Goal: Task Accomplishment & Management: Use online tool/utility

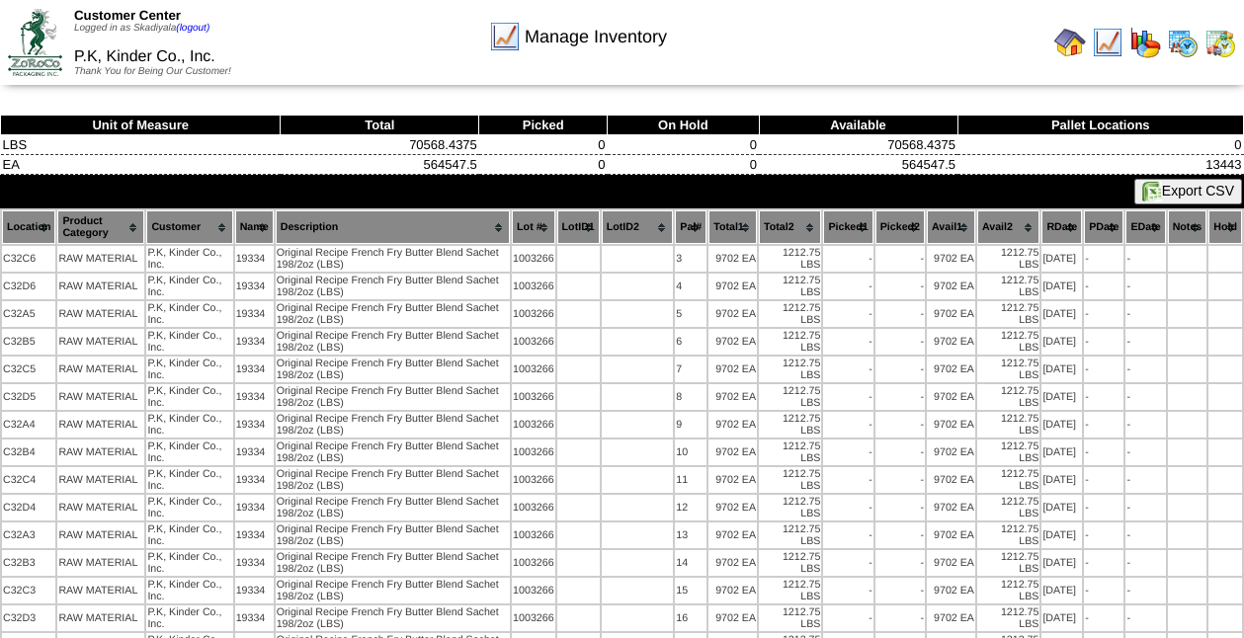
scroll to position [485, 0]
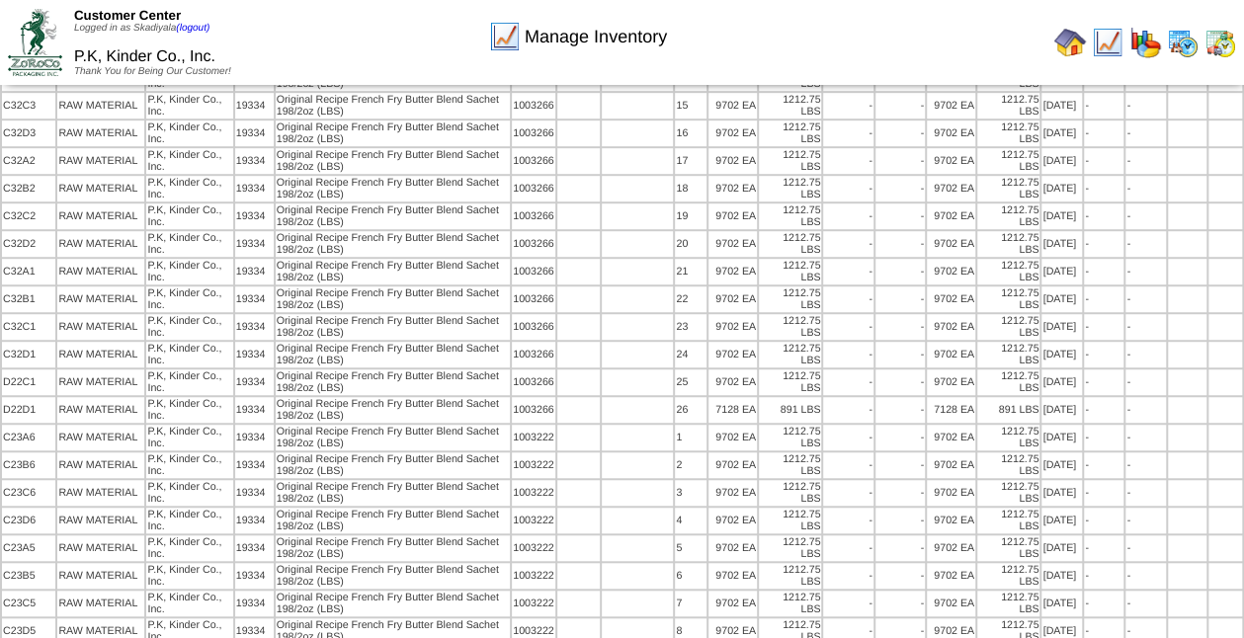
click at [1071, 48] on img at bounding box center [1070, 43] width 32 height 32
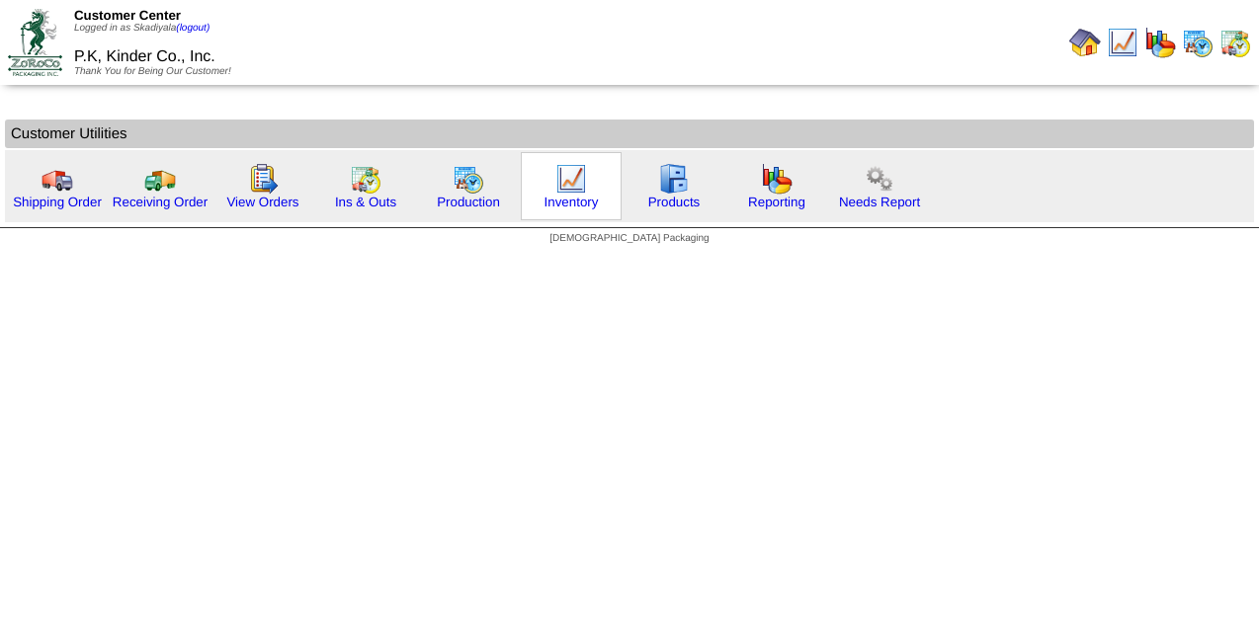
click at [567, 173] on img at bounding box center [571, 179] width 32 height 32
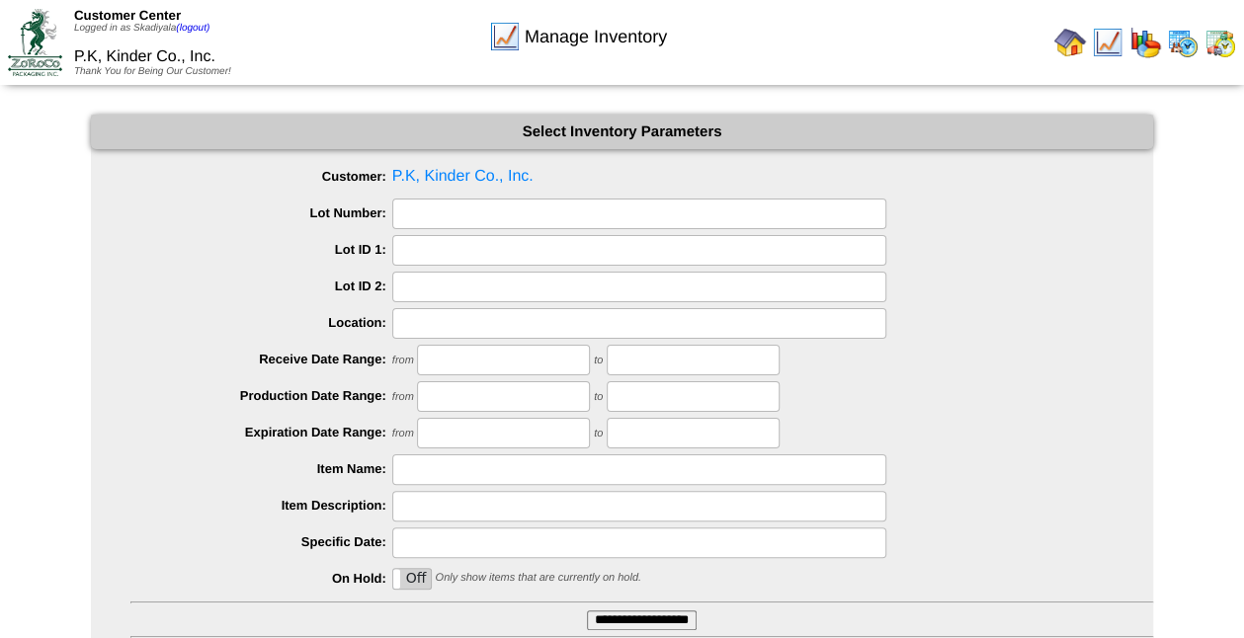
scroll to position [144, 0]
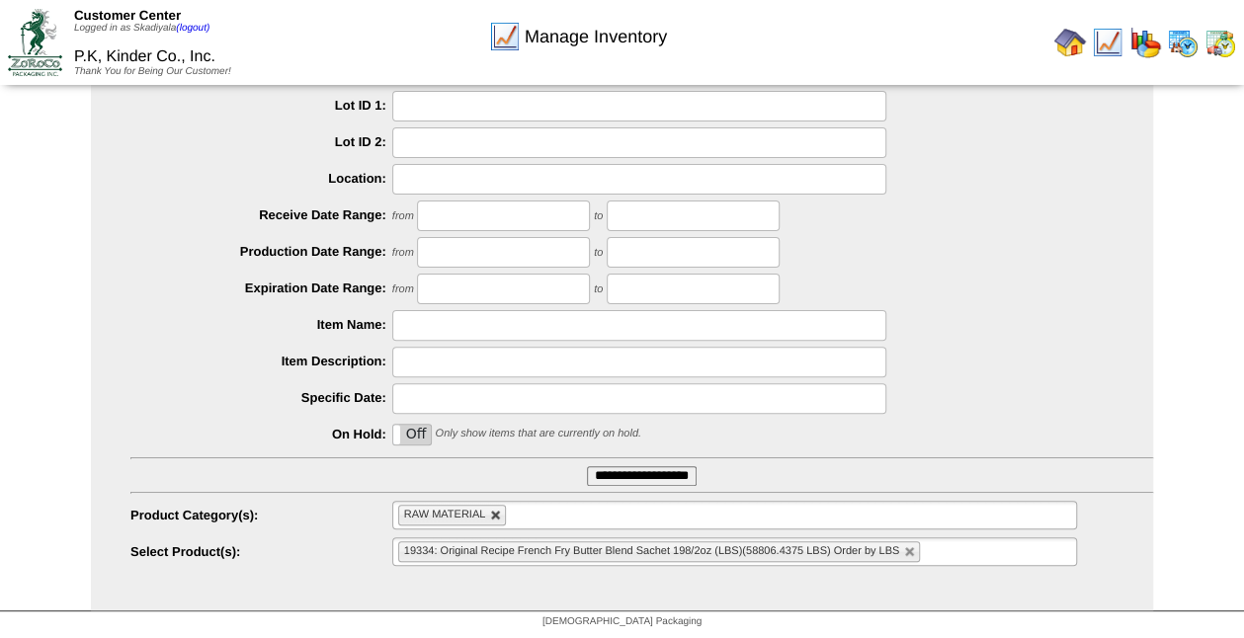
click at [498, 514] on link at bounding box center [496, 516] width 12 height 12
type input "**********"
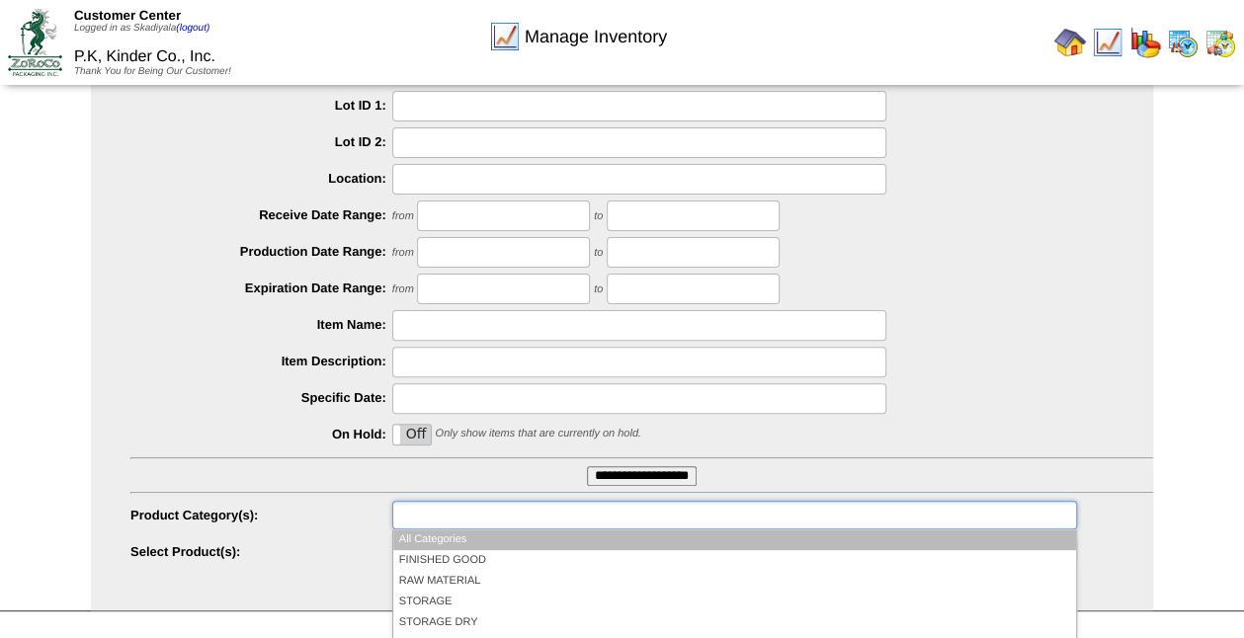
click at [507, 513] on input "text" at bounding box center [461, 515] width 126 height 25
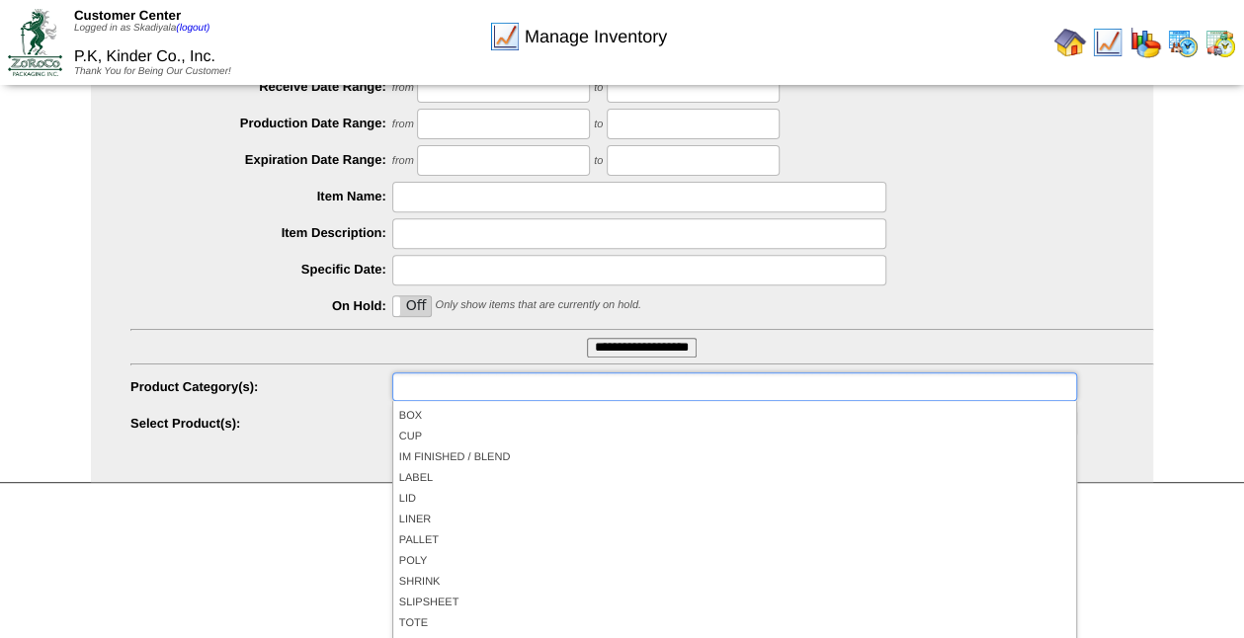
scroll to position [116, 0]
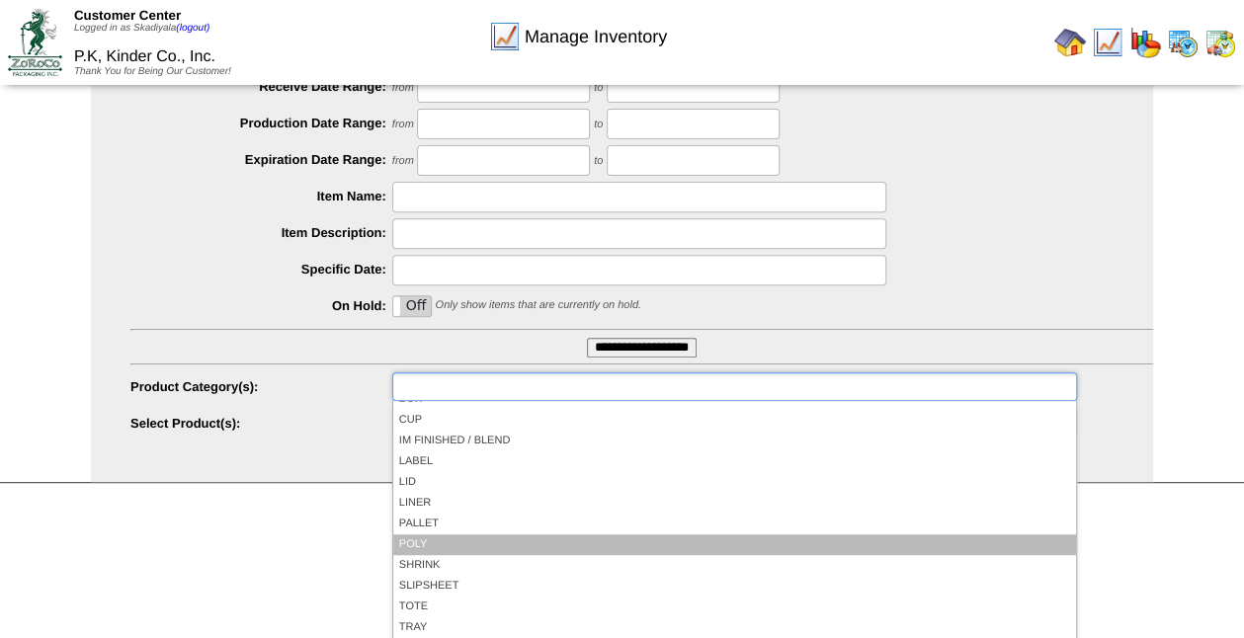
click at [599, 541] on li "POLY" at bounding box center [734, 545] width 683 height 21
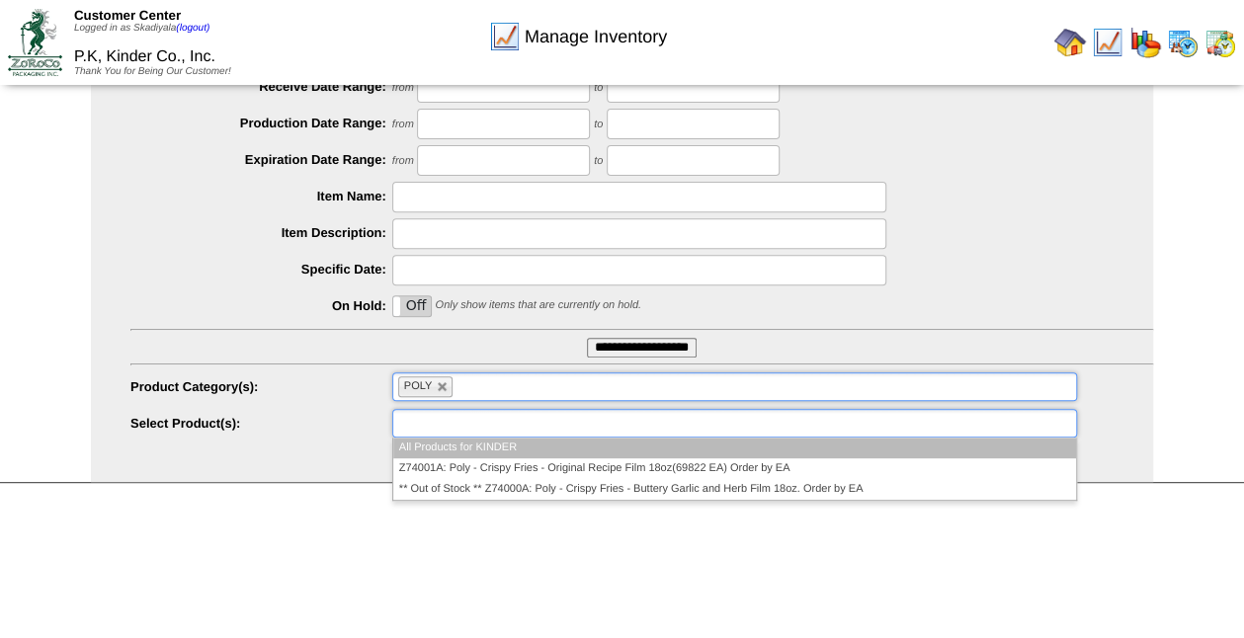
click at [681, 425] on ul at bounding box center [734, 423] width 685 height 29
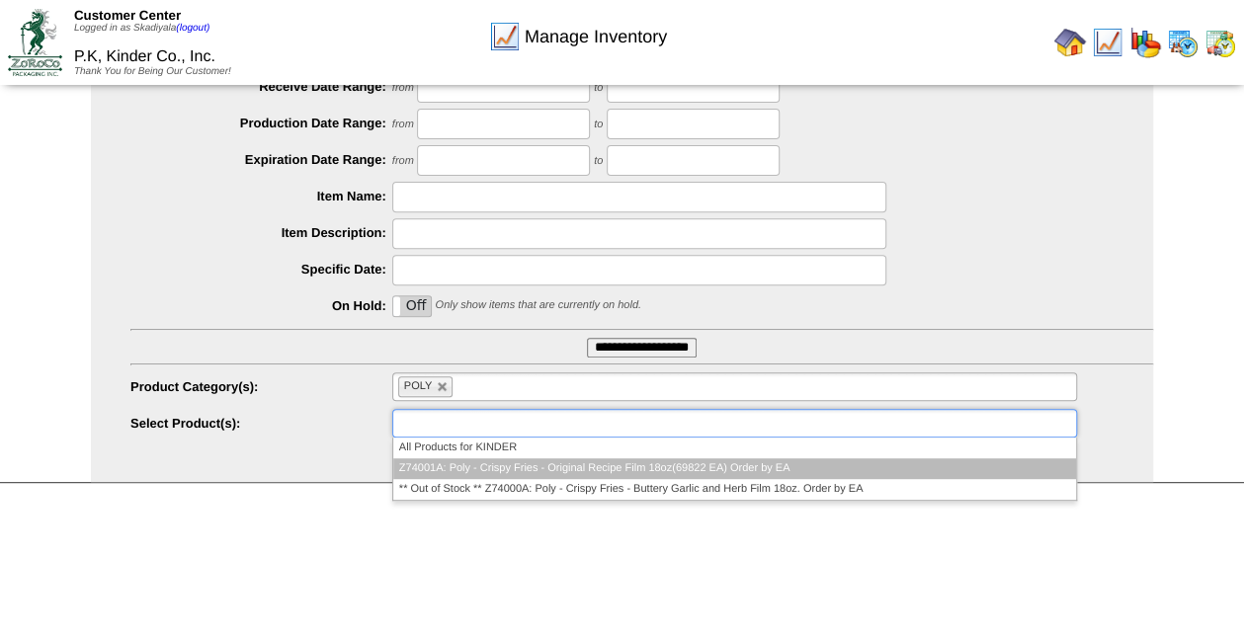
click at [746, 464] on li "Z74001A: Poly - Crispy Fries - Original Recipe Film 18oz(69822 EA) Order by EA" at bounding box center [734, 469] width 683 height 21
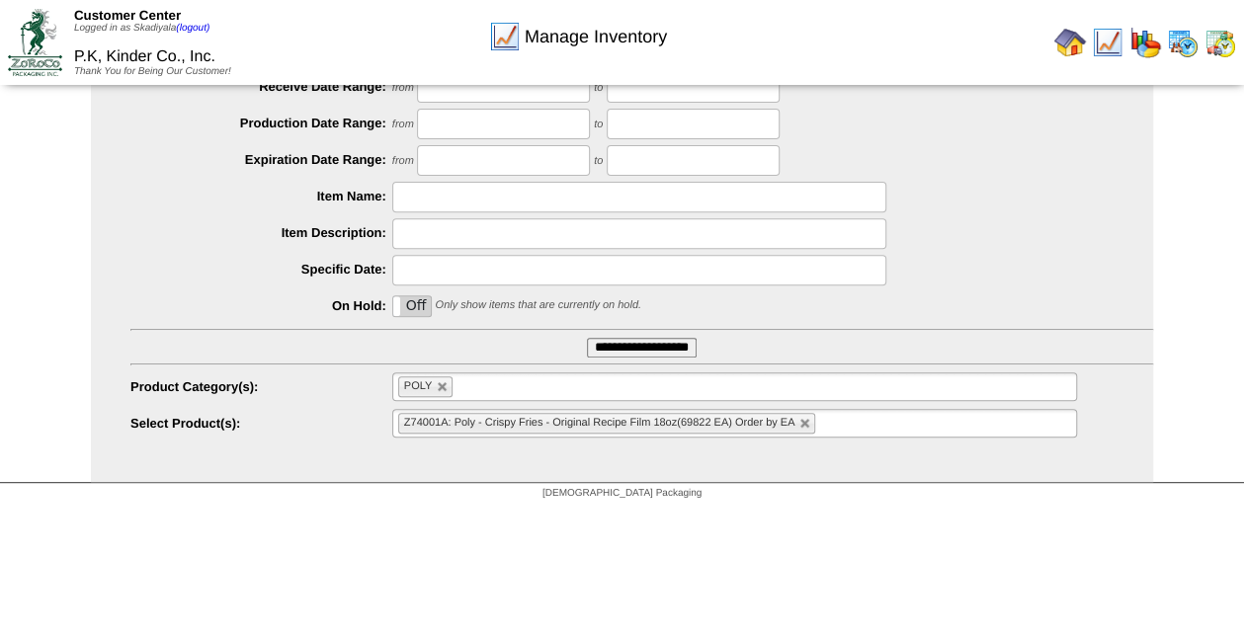
click at [674, 352] on input "**********" at bounding box center [642, 348] width 110 height 20
